Goal: Information Seeking & Learning: Learn about a topic

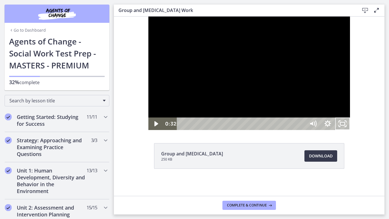
scroll to position [256, 0]
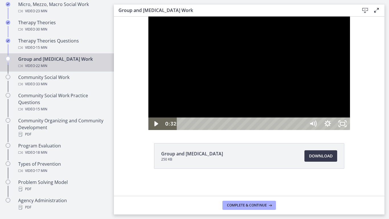
click at [264, 100] on div at bounding box center [249, 73] width 202 height 113
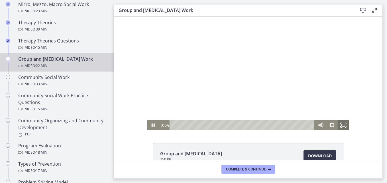
click at [342, 126] on icon "Fullscreen" at bounding box center [342, 125] width 11 height 10
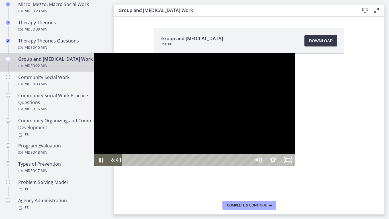
click at [295, 95] on div at bounding box center [195, 109] width 202 height 113
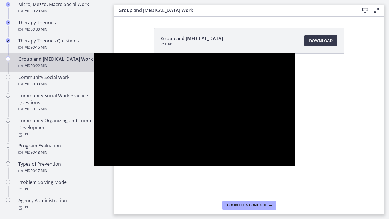
click at [262, 128] on div at bounding box center [195, 109] width 202 height 113
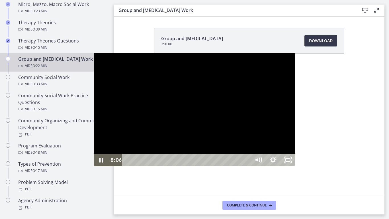
click at [223, 124] on div at bounding box center [195, 109] width 202 height 113
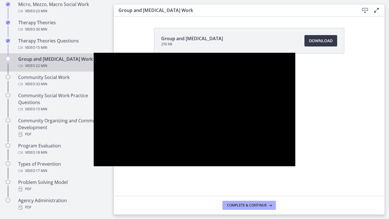
click at [232, 127] on div at bounding box center [195, 109] width 202 height 113
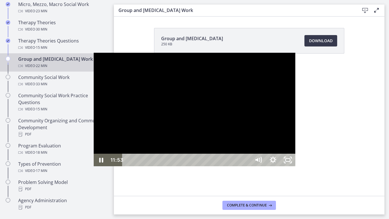
click at [143, 102] on div at bounding box center [195, 109] width 202 height 113
click at [125, 113] on div at bounding box center [195, 109] width 202 height 113
click at [94, 122] on div at bounding box center [195, 109] width 202 height 113
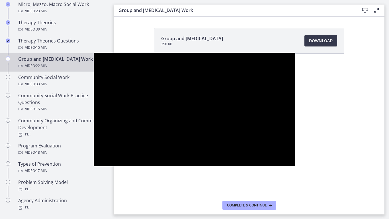
click at [107, 121] on div at bounding box center [195, 109] width 202 height 113
click at [94, 110] on div at bounding box center [195, 109] width 202 height 113
